Goal: Transaction & Acquisition: Purchase product/service

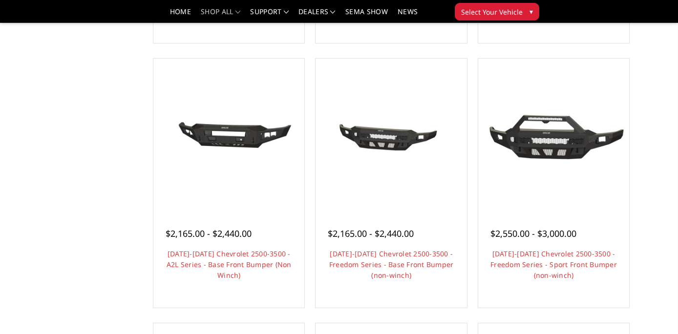
scroll to position [330, 0]
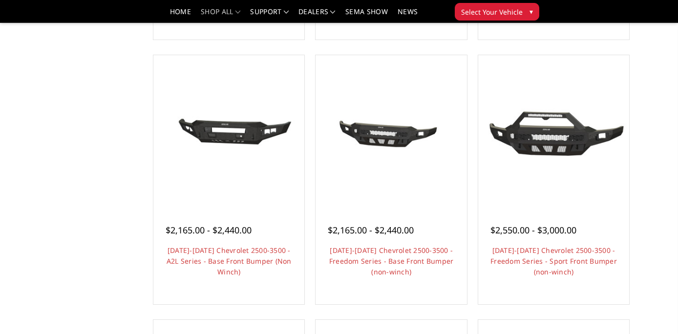
click at [101, 277] on div "Categories Bronco 2021-2025 Bronco Front 2021-2025 Bronco Rear 2021-2025 Bronco…" at bounding box center [339, 279] width 616 height 1121
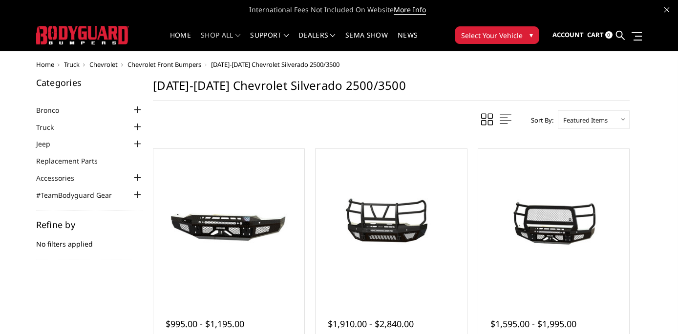
scroll to position [0, 0]
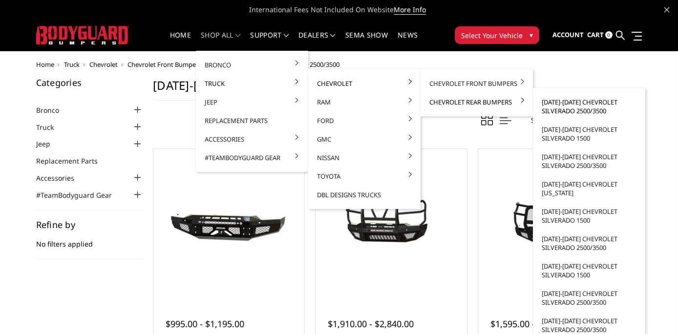
click at [559, 104] on link "[DATE]-[DATE] Chevrolet Silverado 2500/3500" at bounding box center [589, 106] width 105 height 27
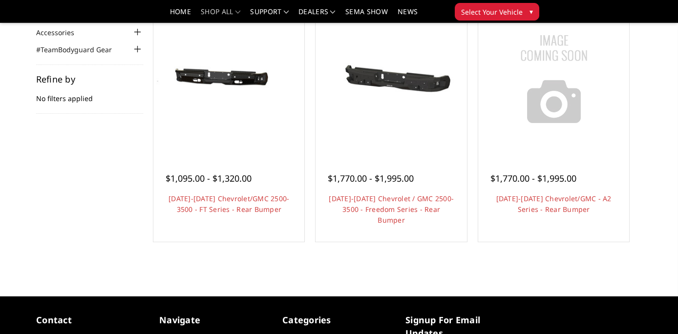
scroll to position [108, 0]
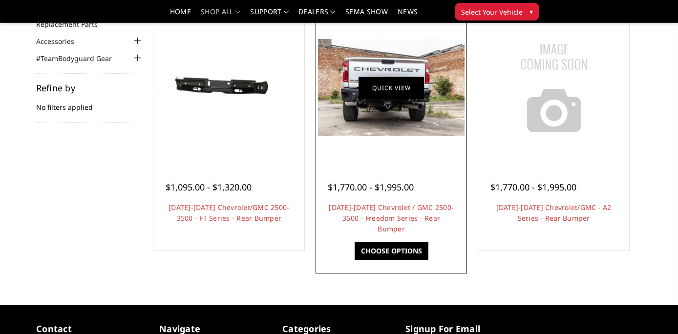
click at [386, 94] on link "Quick view" at bounding box center [392, 87] width 66 height 23
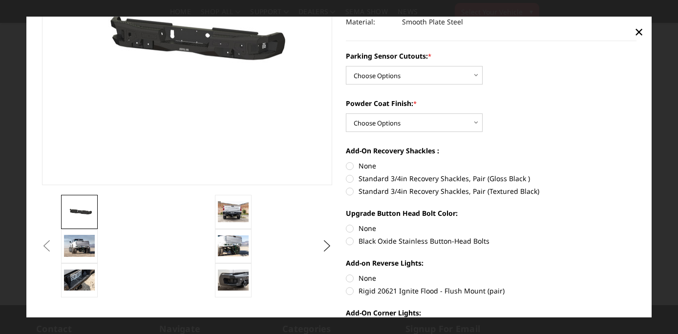
scroll to position [145, 0]
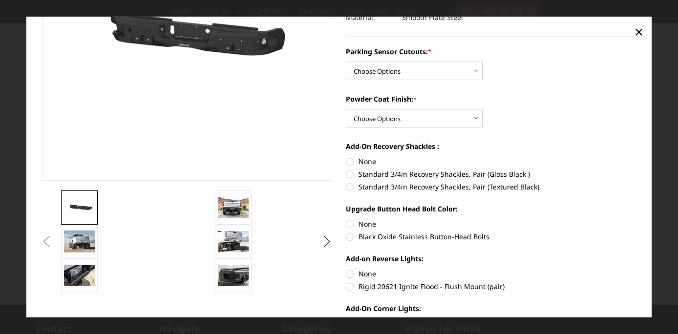
click at [476, 190] on label "Standard 3/4in Recovery Shackles, Pair (Textured Black)" at bounding box center [491, 187] width 291 height 10
click at [637, 170] on input "Standard 3/4in Recovery Shackles, Pair (Textured Black)" at bounding box center [637, 170] width 0 height 0
radio input "true"
click at [425, 239] on label "Black Oxide Stainless Button-Head Bolts" at bounding box center [491, 237] width 291 height 10
click at [637, 220] on input "Black Oxide Stainless Button-Head Bolts" at bounding box center [637, 219] width 0 height 0
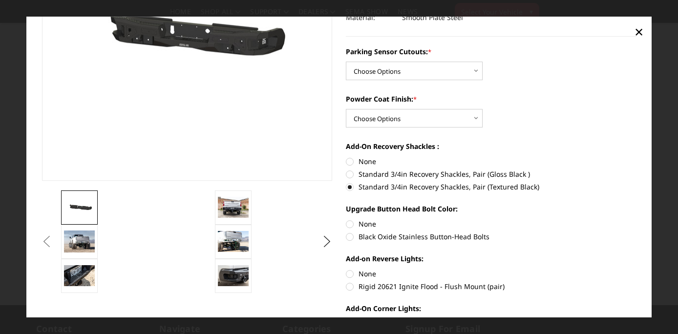
radio input "true"
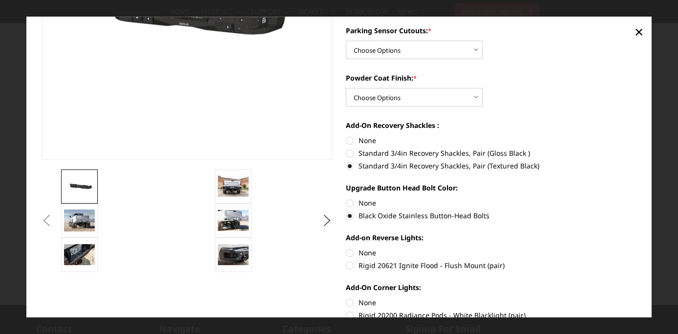
scroll to position [170, 0]
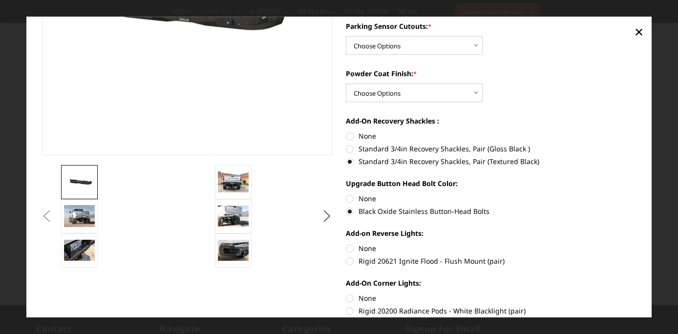
click at [378, 263] on label "Rigid 20621 Ignite Flood - Flush Mount (pair)" at bounding box center [491, 262] width 291 height 10
click at [637, 244] on input "Rigid 20621 Ignite Flood - Flush Mount (pair)" at bounding box center [637, 244] width 0 height 0
radio input "true"
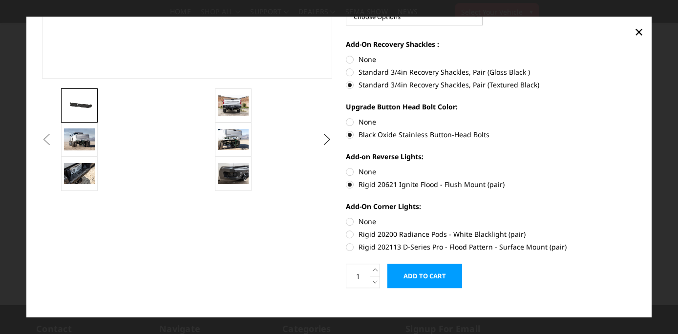
scroll to position [247, 0]
click at [385, 246] on label "Rigid 202113 D-Series Pro - Flood Pattern - Surface Mount (pair)" at bounding box center [491, 247] width 291 height 10
click at [637, 230] on input "Rigid 202113 D-Series Pro - Flood Pattern - Surface Mount (pair)" at bounding box center [637, 229] width 0 height 0
radio input "true"
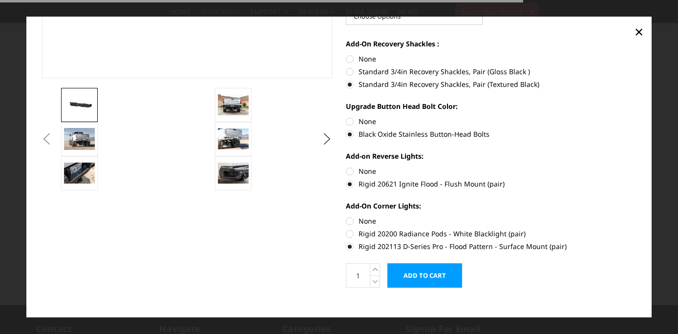
click at [375, 236] on label "Rigid 20200 Radiance Pods - White Blacklight (pair)" at bounding box center [491, 234] width 291 height 10
click at [637, 217] on input "Rigid 20200 Radiance Pods - White Blacklight (pair)" at bounding box center [637, 217] width 0 height 0
radio input "true"
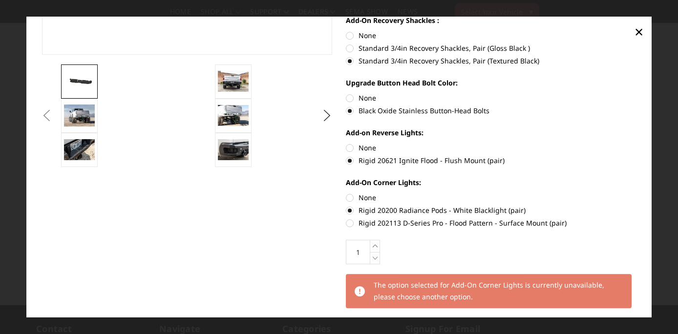
scroll to position [280, 0]
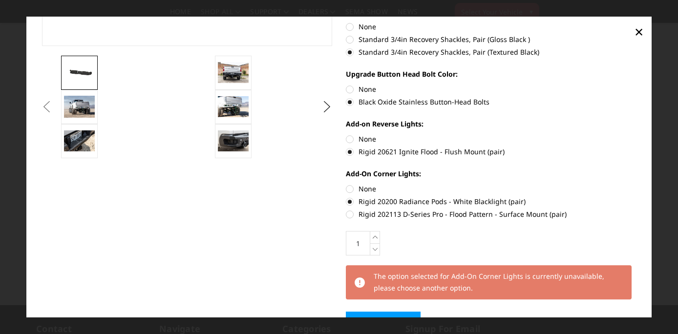
click at [381, 219] on label "Rigid 202113 D-Series Pro - Flood Pattern - Surface Mount (pair)" at bounding box center [491, 215] width 291 height 10
click at [637, 197] on input "Rigid 202113 D-Series Pro - Flood Pattern - Surface Mount (pair)" at bounding box center [637, 197] width 0 height 0
radio input "true"
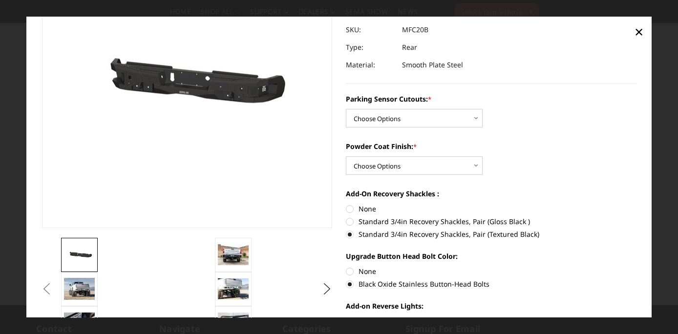
scroll to position [86, 0]
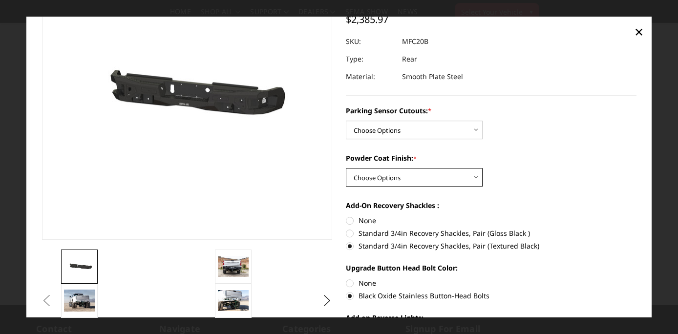
select select "2872"
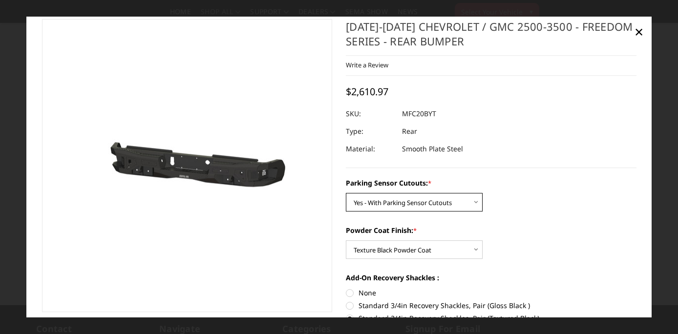
scroll to position [15, 0]
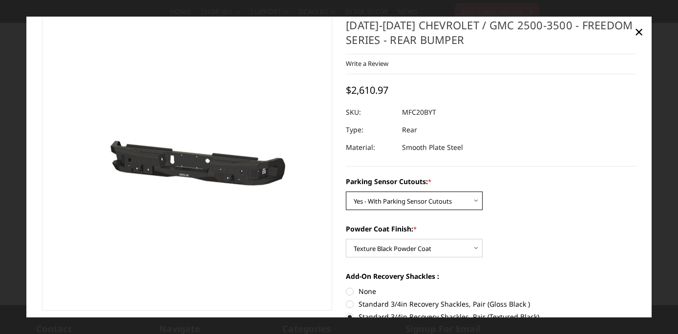
select select "2869"
click at [487, 174] on section "2020-2025 Chevrolet / GMC 2500-3500 - Freedom Series - Rear Bumper Write a Revi…" at bounding box center [491, 275] width 305 height 514
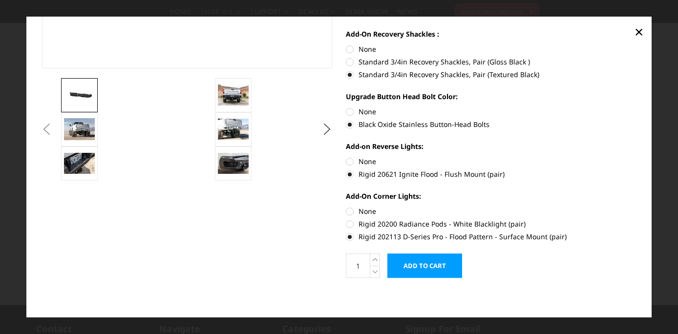
scroll to position [257, 0]
click at [430, 273] on input "Add to Cart" at bounding box center [425, 266] width 75 height 24
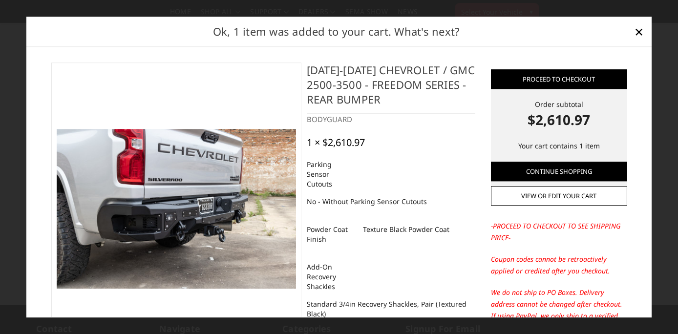
scroll to position [0, 0]
click at [635, 41] on span "×" at bounding box center [639, 31] width 9 height 21
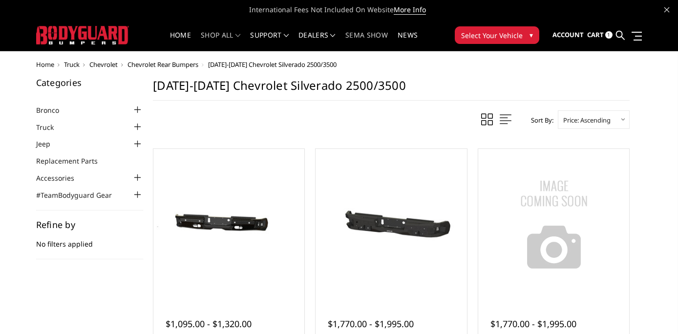
click at [380, 37] on link "SEMA Show" at bounding box center [367, 41] width 43 height 19
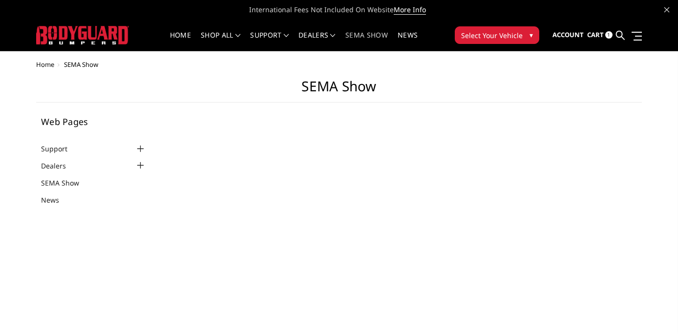
select select "US"
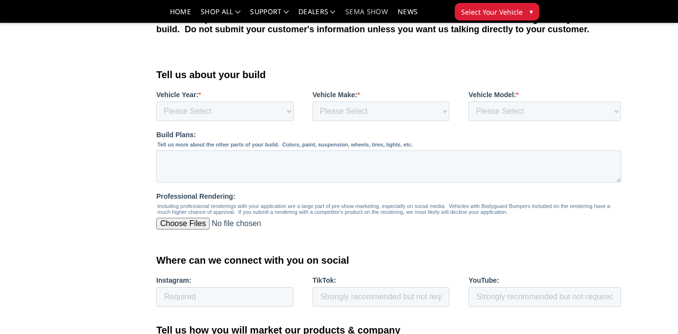
scroll to position [385, 0]
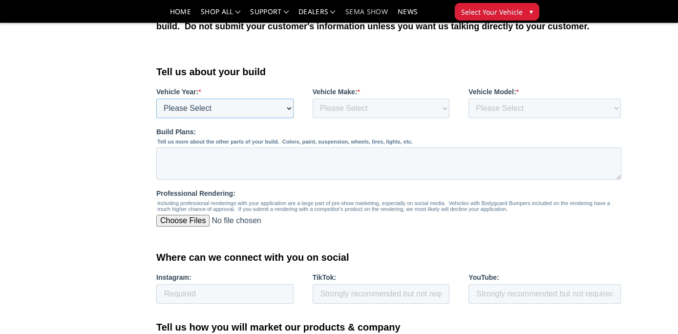
select select "2022"
select select "Chevrolet"
select select "2500/3500"
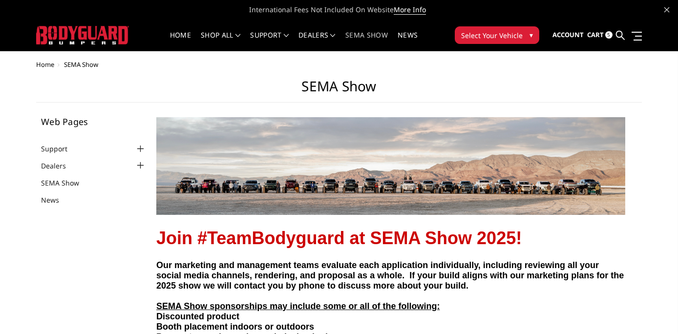
scroll to position [0, 0]
